Goal: Task Accomplishment & Management: Manage account settings

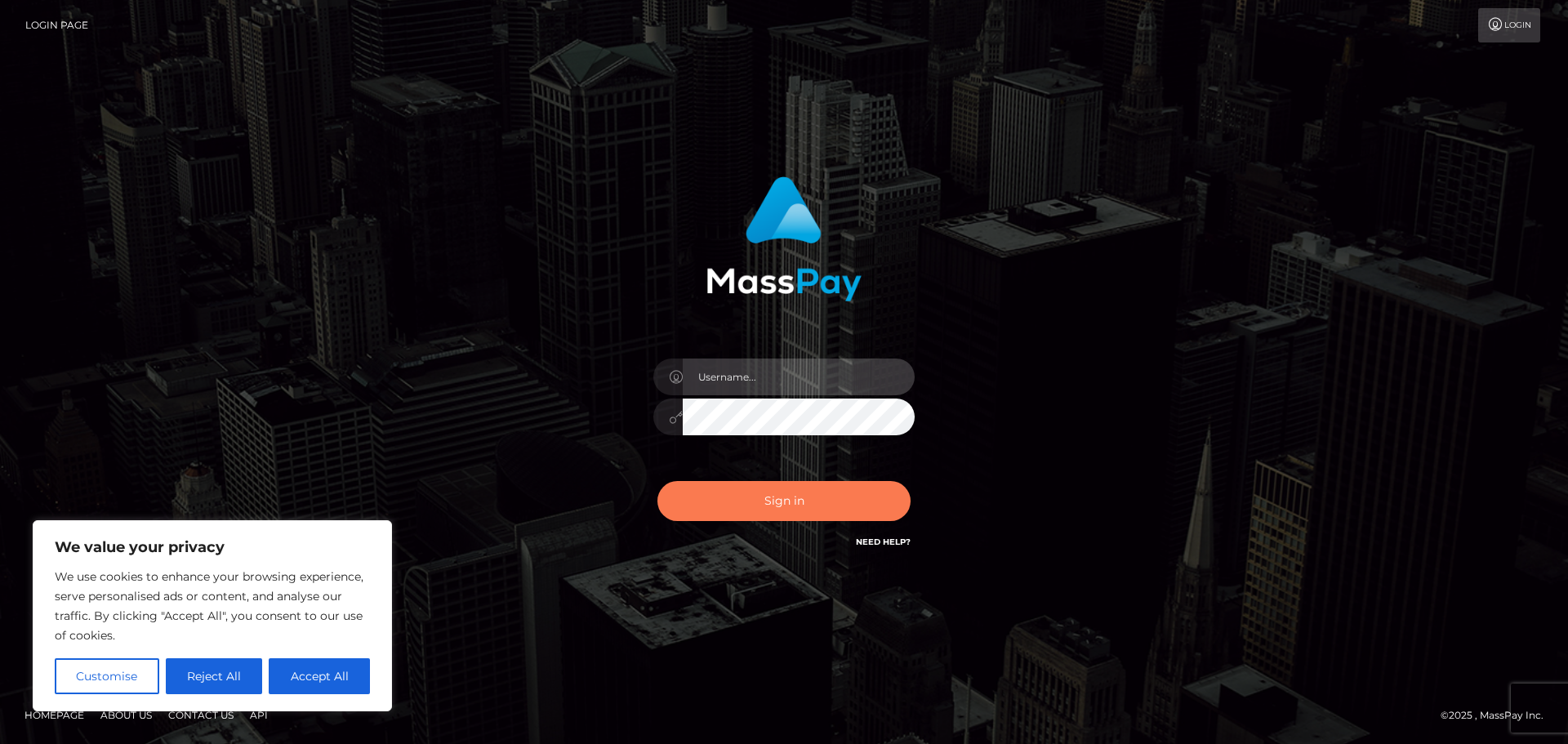
type input "abarrett2"
click at [741, 497] on button "Sign in" at bounding box center [784, 500] width 253 height 40
type input "abarrett2"
click at [808, 497] on button "Sign in" at bounding box center [784, 500] width 253 height 40
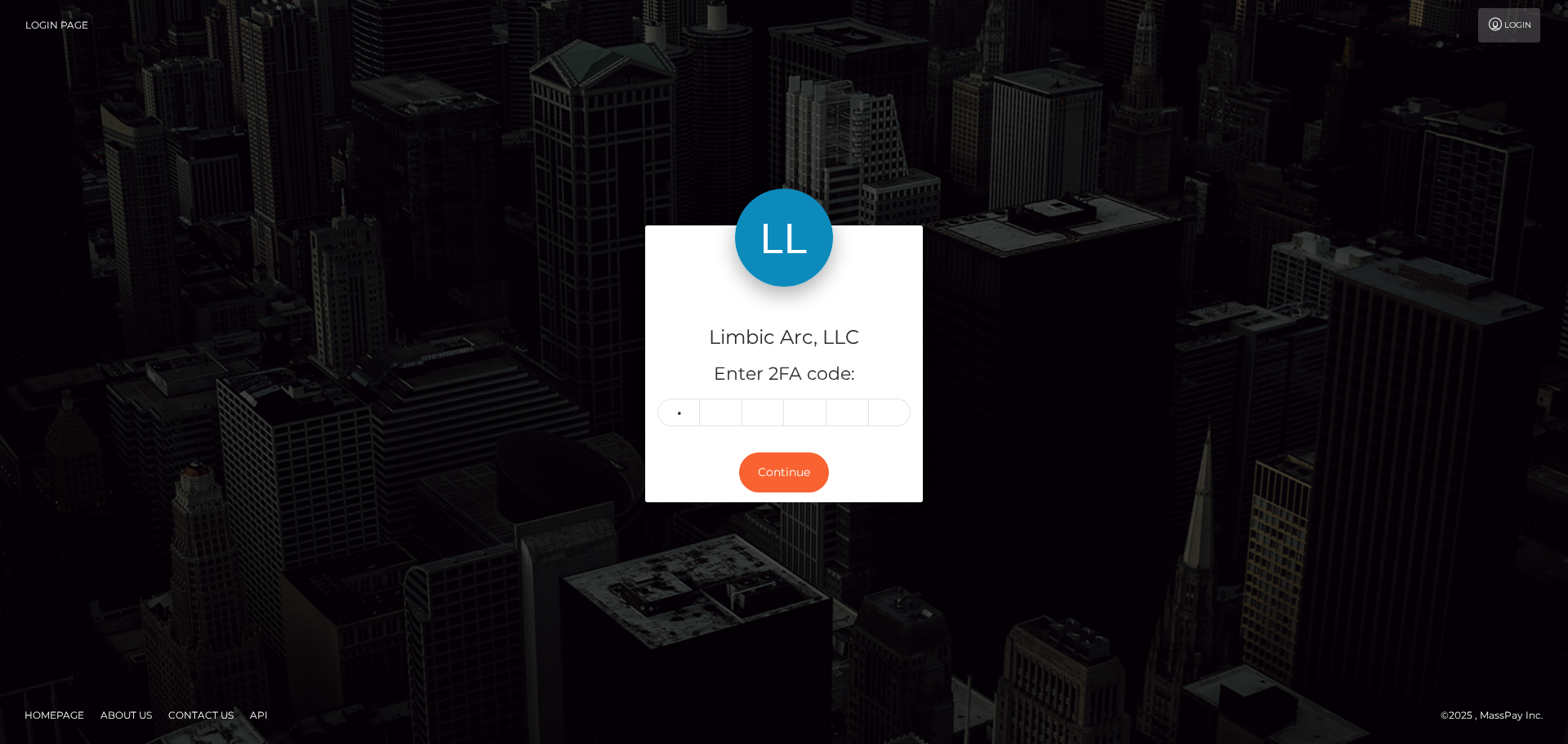
type input "4"
type input "5"
type input "1"
type input "6"
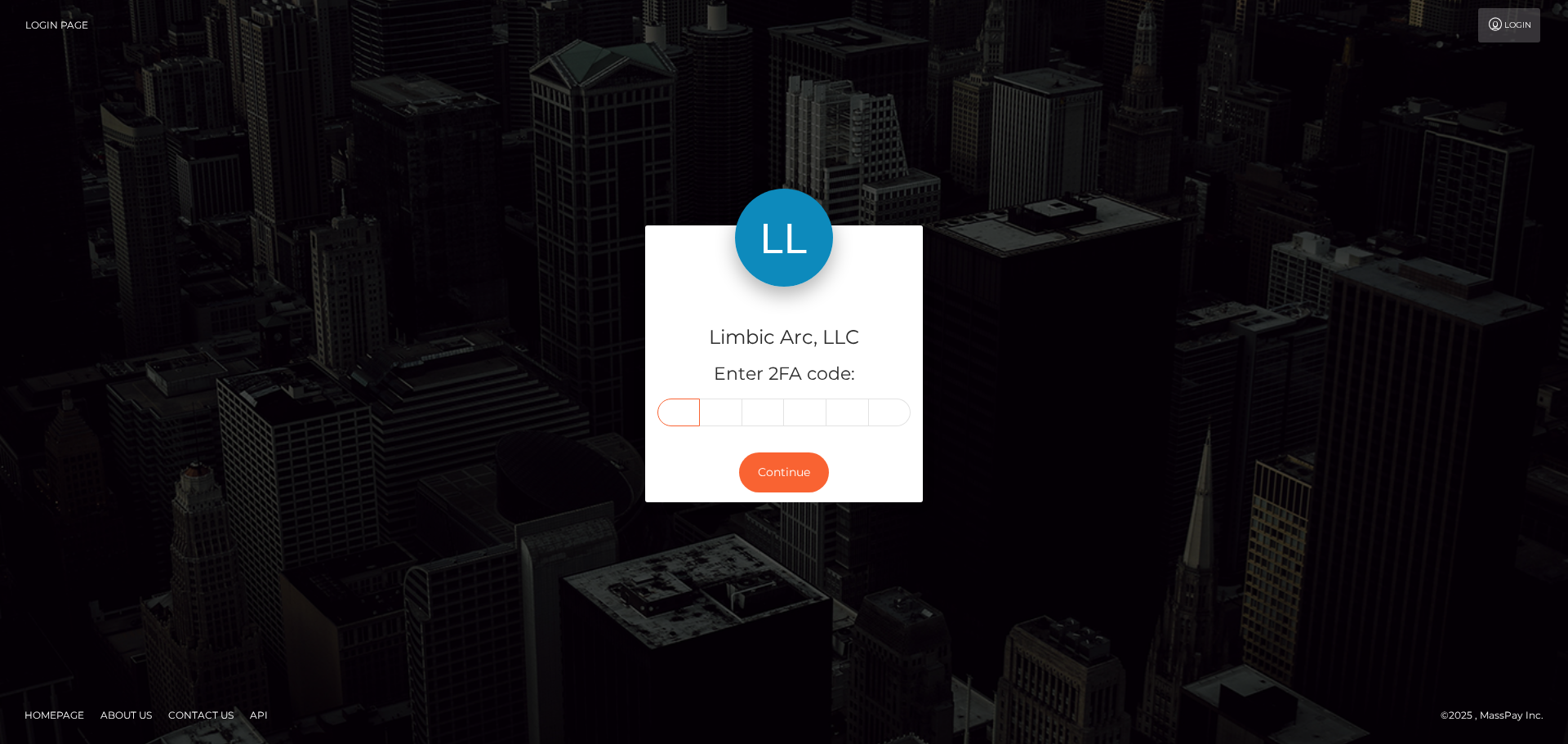
type input "4"
type input "5"
type input "8"
type input "3"
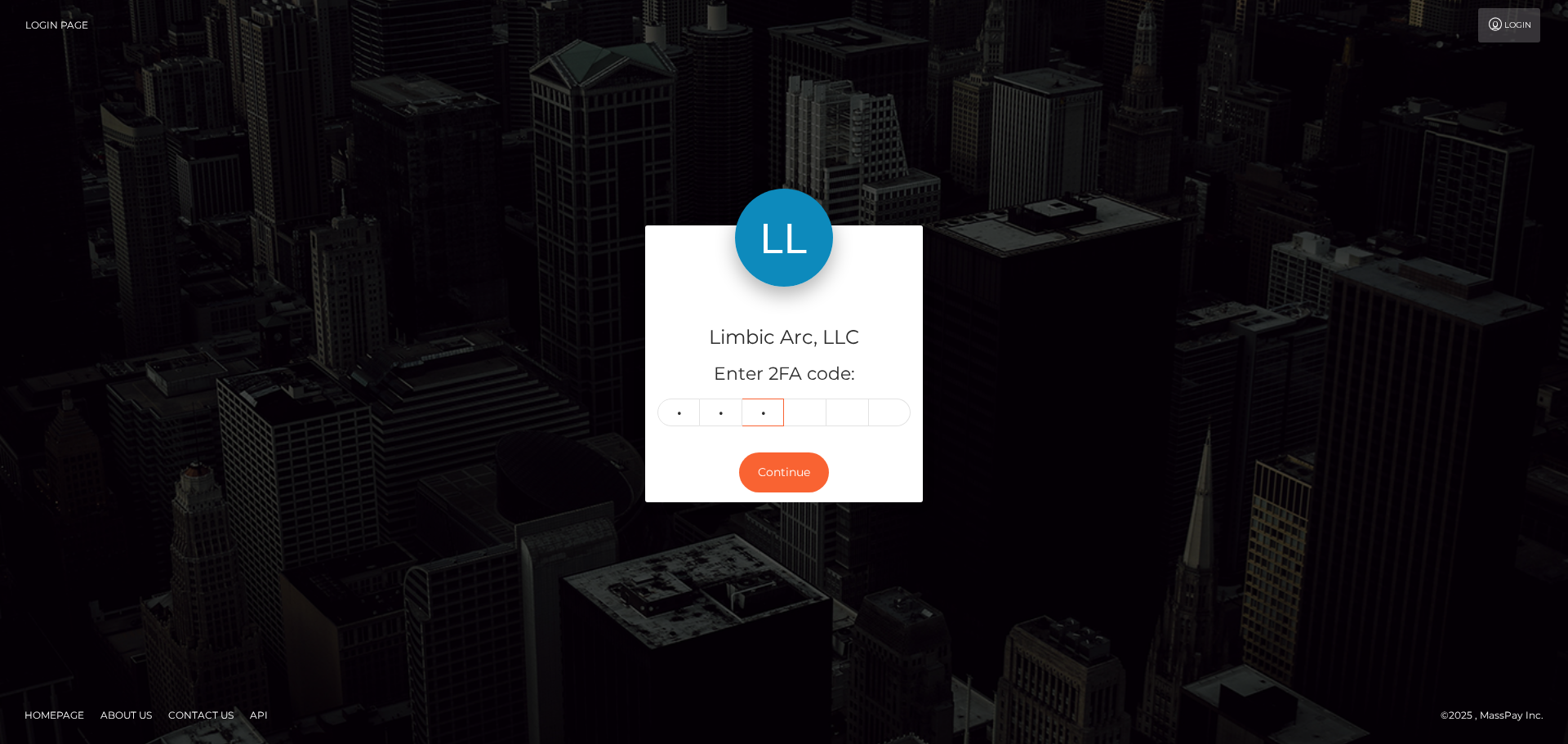
type input "9"
type input "4"
type input "0"
type input "8"
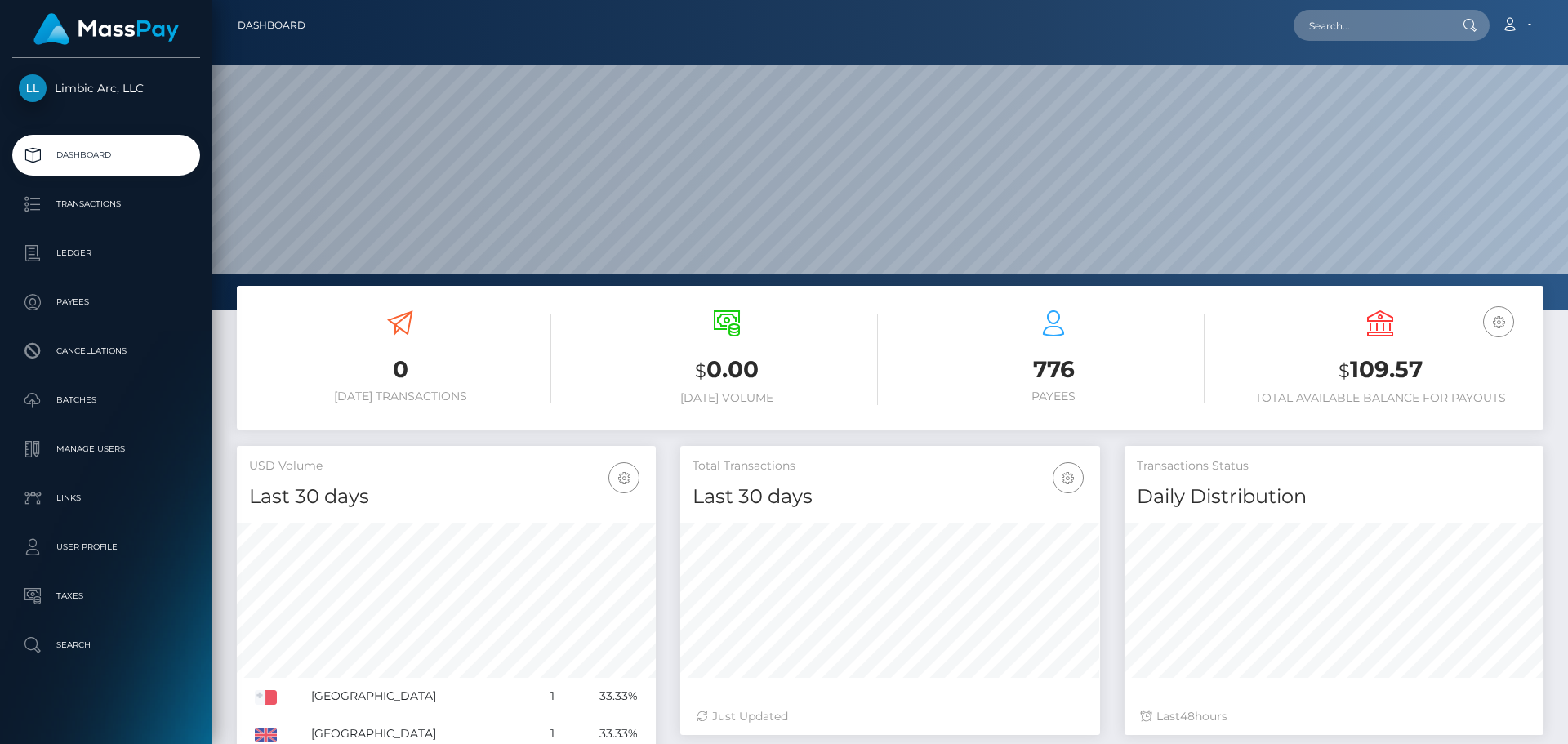
scroll to position [290, 420]
